Goal: Task Accomplishment & Management: Use online tool/utility

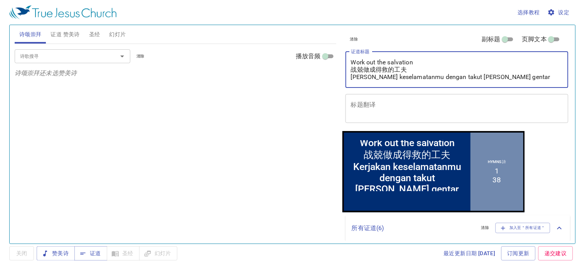
click at [496, 78] on textarea "Work out the salvation 战兢做成得救的工夫 [PERSON_NAME] keselamatanmu dengan takut [PERS…" at bounding box center [457, 70] width 212 height 22
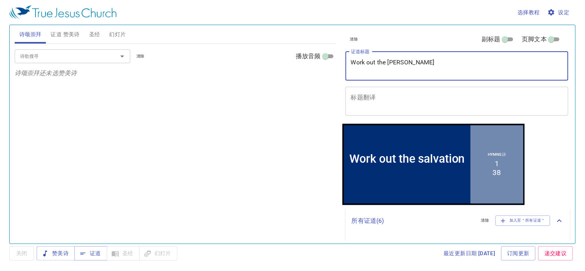
type textarea "Work out the salvat"
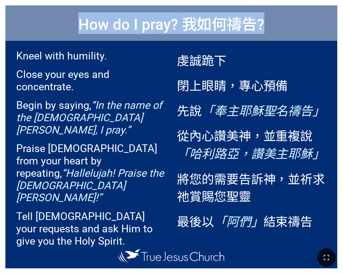
drag, startPoint x: 278, startPoint y: 19, endPoint x: 321, endPoint y: 17, distance: 43.3
click at [342, 3] on html "Lesson Of Balaam and his Donkey 巴兰与驴的教训 Pelajaran daripada Bileam dengan [PERSO…" at bounding box center [171, 1] width 343 height 3
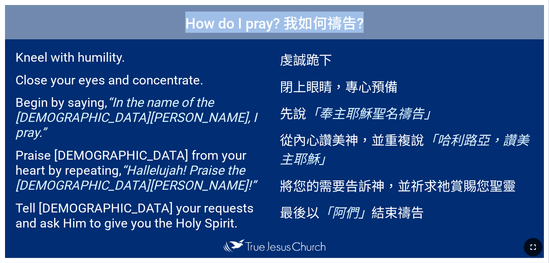
click at [342, 246] on icon "button" at bounding box center [532, 247] width 5 height 5
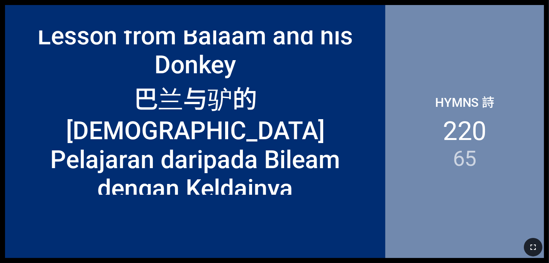
click at [342, 245] on icon "button" at bounding box center [532, 247] width 9 height 9
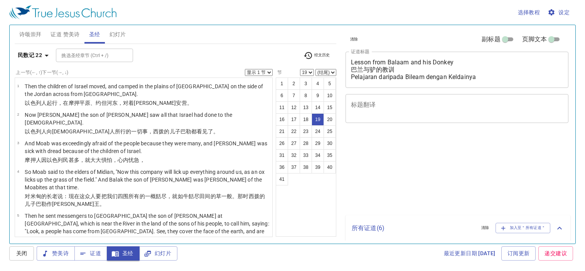
select select "19"
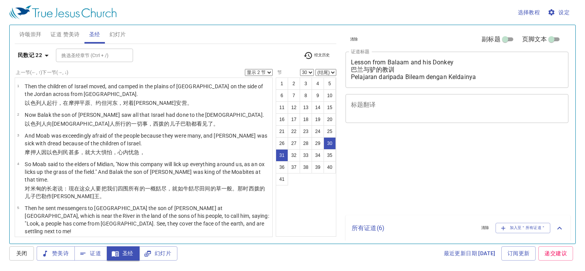
select select "2"
select select "30"
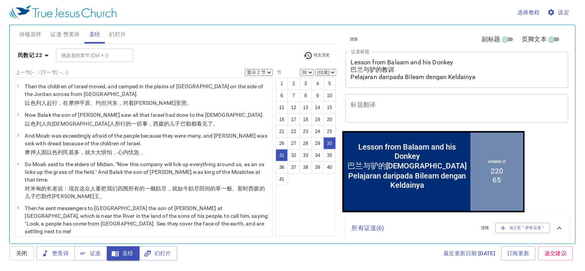
scroll to position [762, 0]
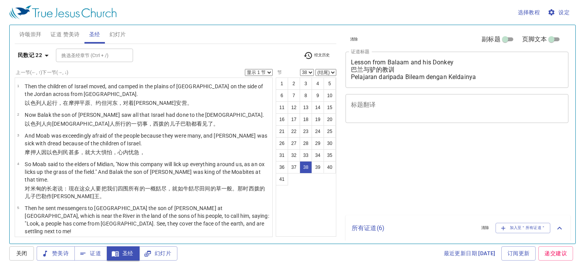
select select "38"
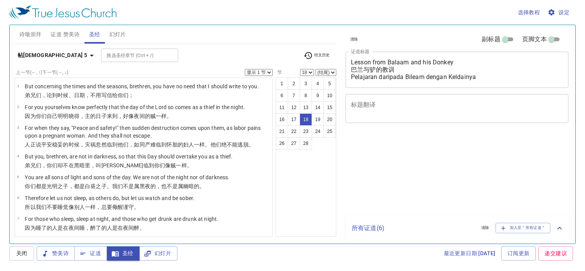
select select "18"
